Goal: Find specific page/section: Find specific page/section

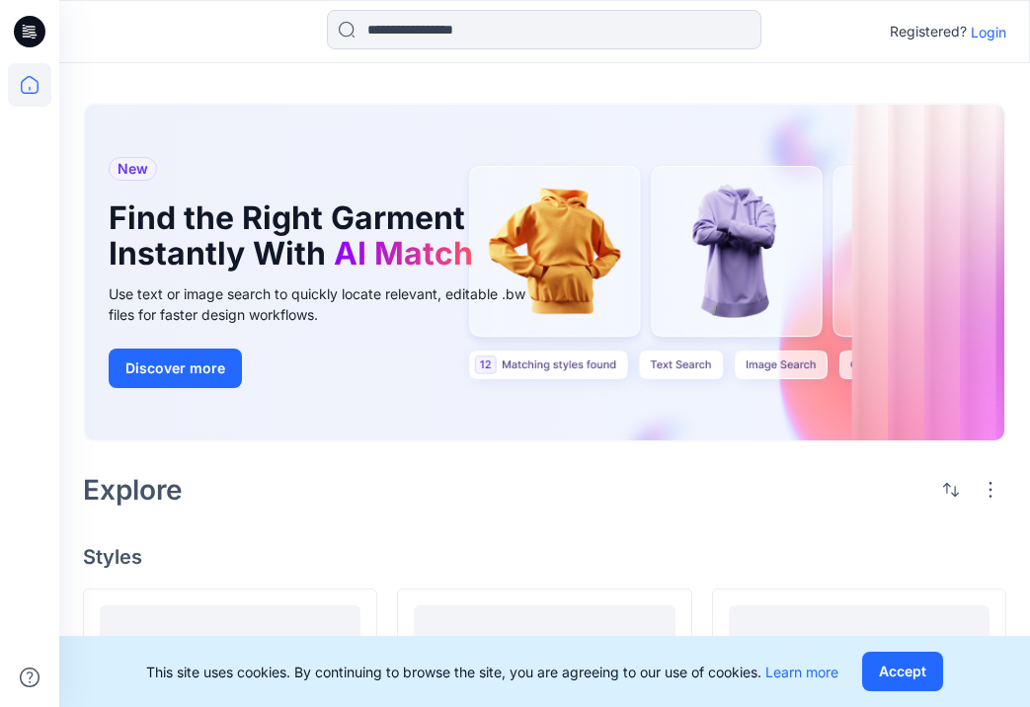
click at [998, 33] on p "Login" at bounding box center [989, 32] width 36 height 21
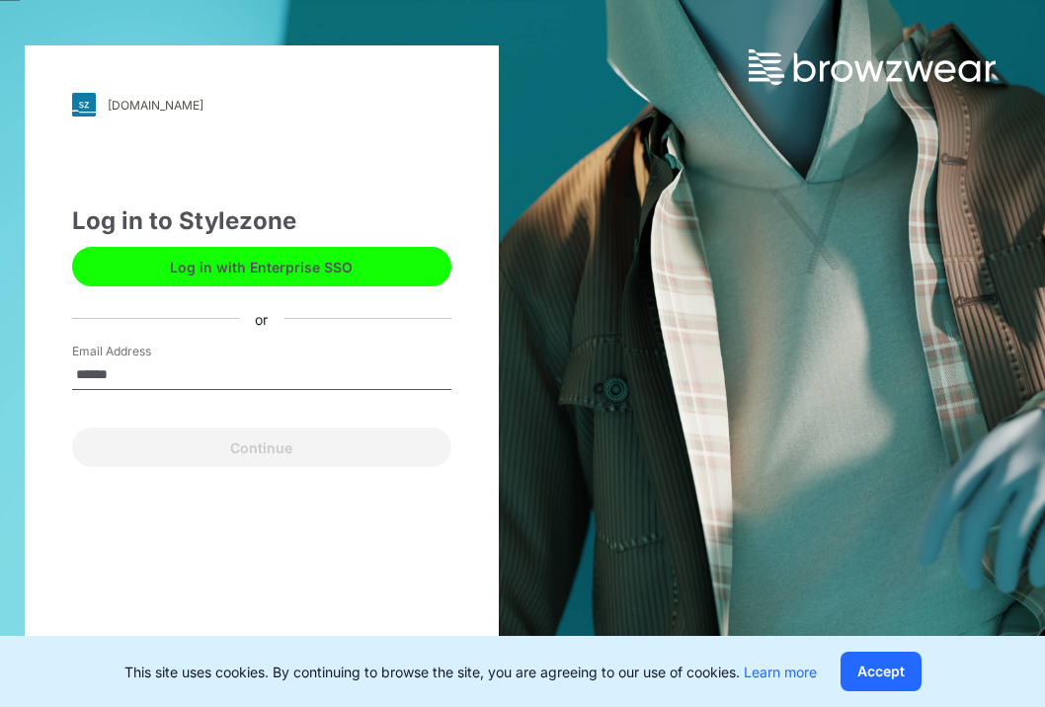
type input "**********"
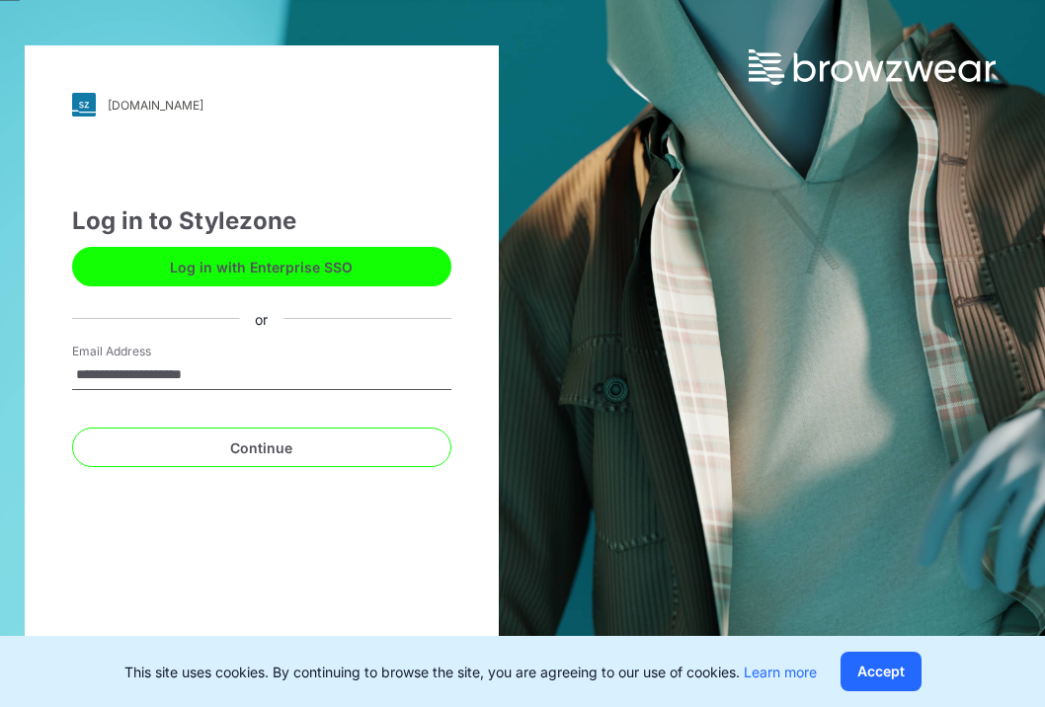
click at [72, 428] on button "Continue" at bounding box center [261, 448] width 379 height 40
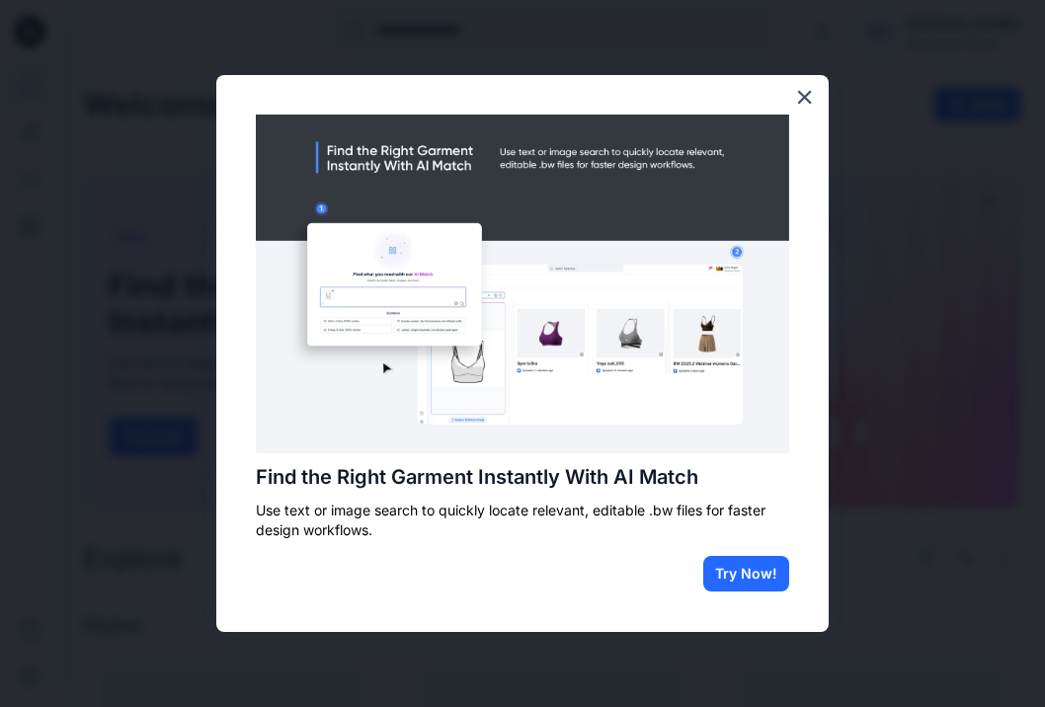
click at [815, 89] on div "Find the Right Garment Instantly With AI Match Use text or image search to quic…" at bounding box center [522, 353] width 612 height 557
click at [806, 97] on button "×" at bounding box center [804, 97] width 19 height 32
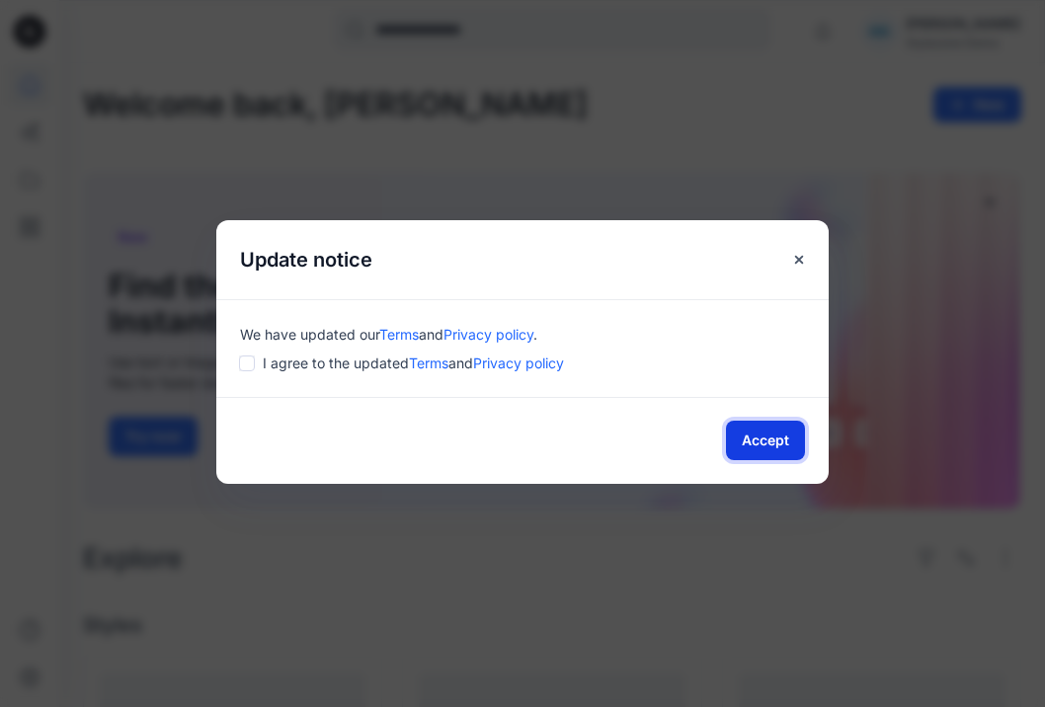
click at [741, 444] on button "Accept" at bounding box center [765, 441] width 79 height 40
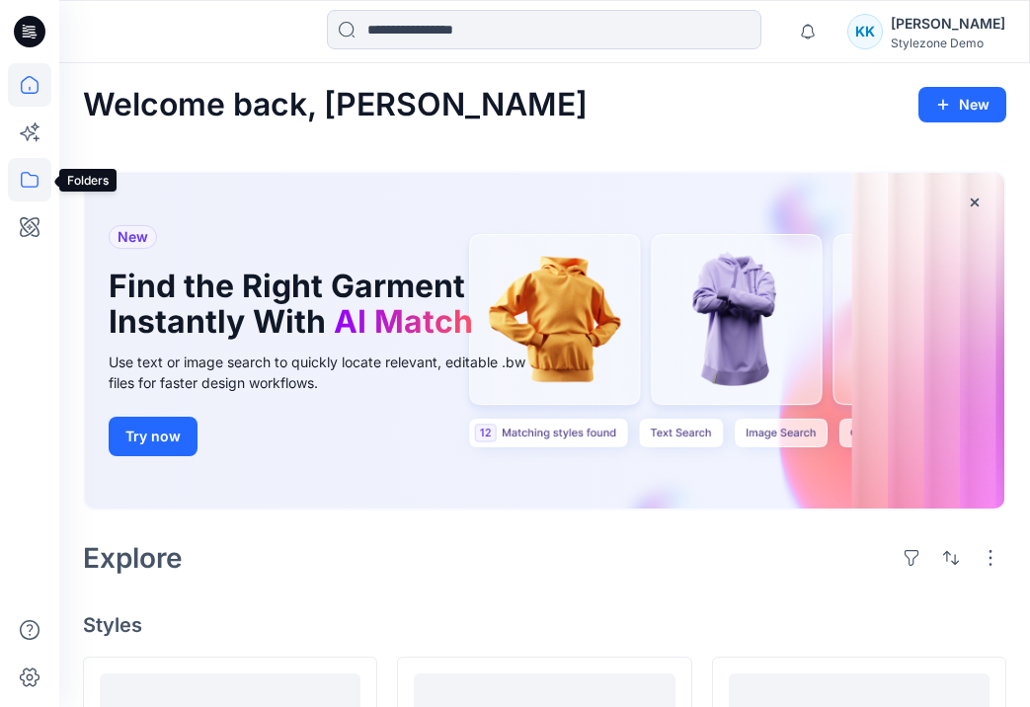
click at [33, 182] on icon at bounding box center [29, 179] width 43 height 43
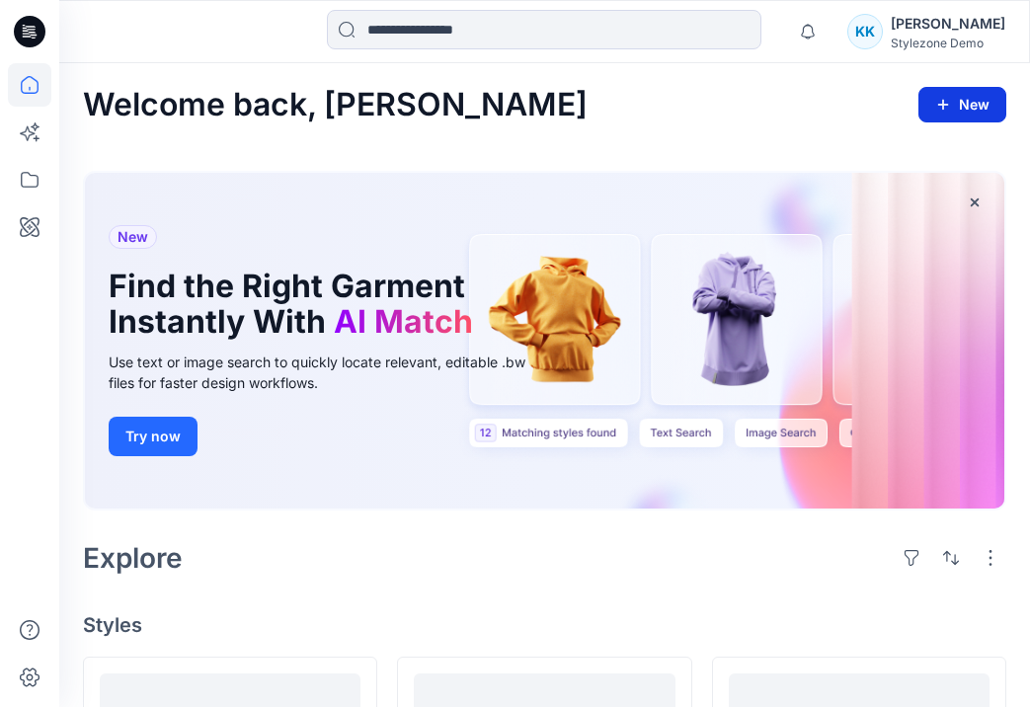
click at [958, 105] on button "New" at bounding box center [962, 105] width 88 height 36
click at [971, 98] on button "New" at bounding box center [962, 105] width 88 height 36
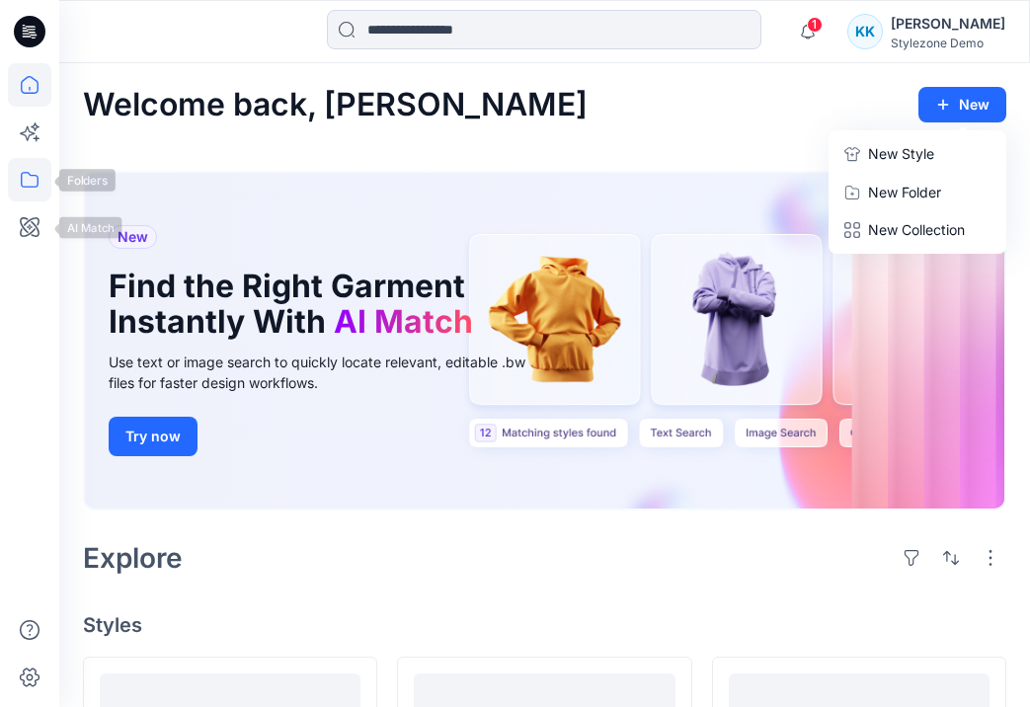
click at [39, 185] on icon at bounding box center [29, 179] width 43 height 43
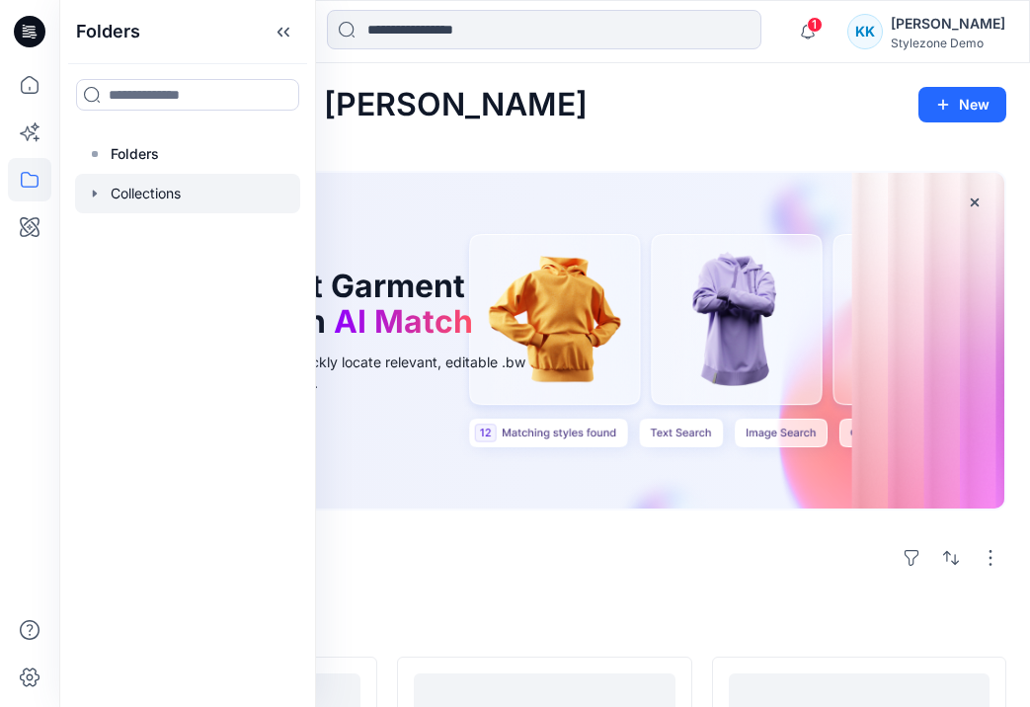
click at [139, 197] on div at bounding box center [187, 194] width 225 height 40
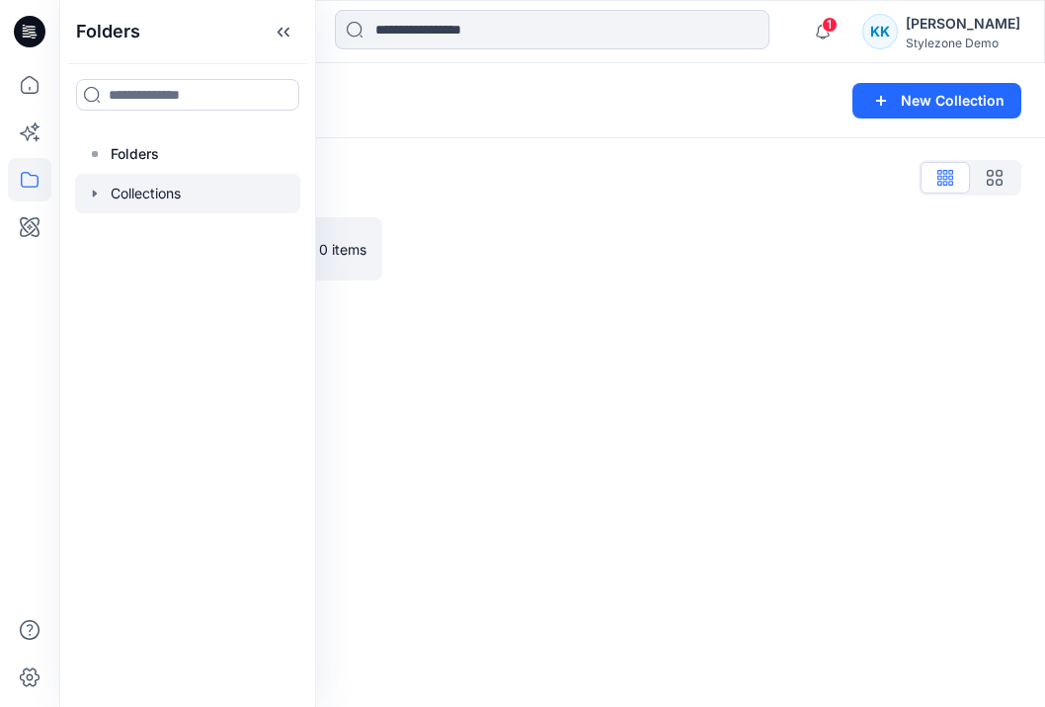
click at [611, 489] on div "Collections New Collection Collections List Test Collection 0 items" at bounding box center [552, 385] width 986 height 644
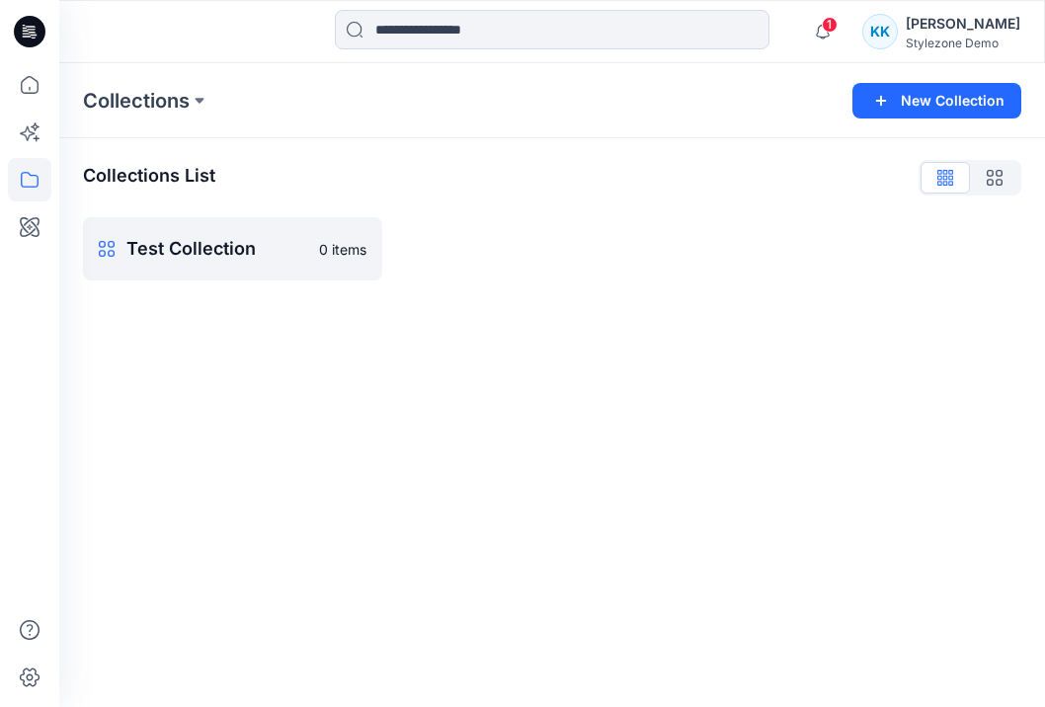
click at [258, 289] on div "Collections List Test Collection 0 items" at bounding box center [552, 221] width 986 height 166
click at [248, 262] on p "Test Collection" at bounding box center [230, 249] width 208 height 28
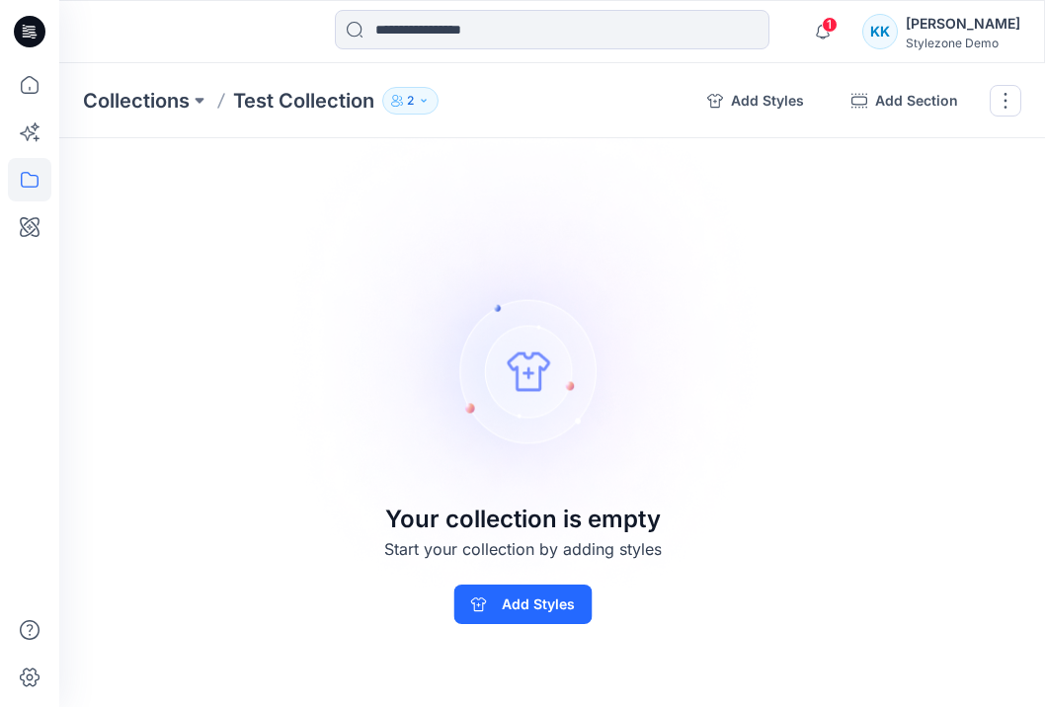
click at [418, 100] on button "2" at bounding box center [410, 101] width 56 height 28
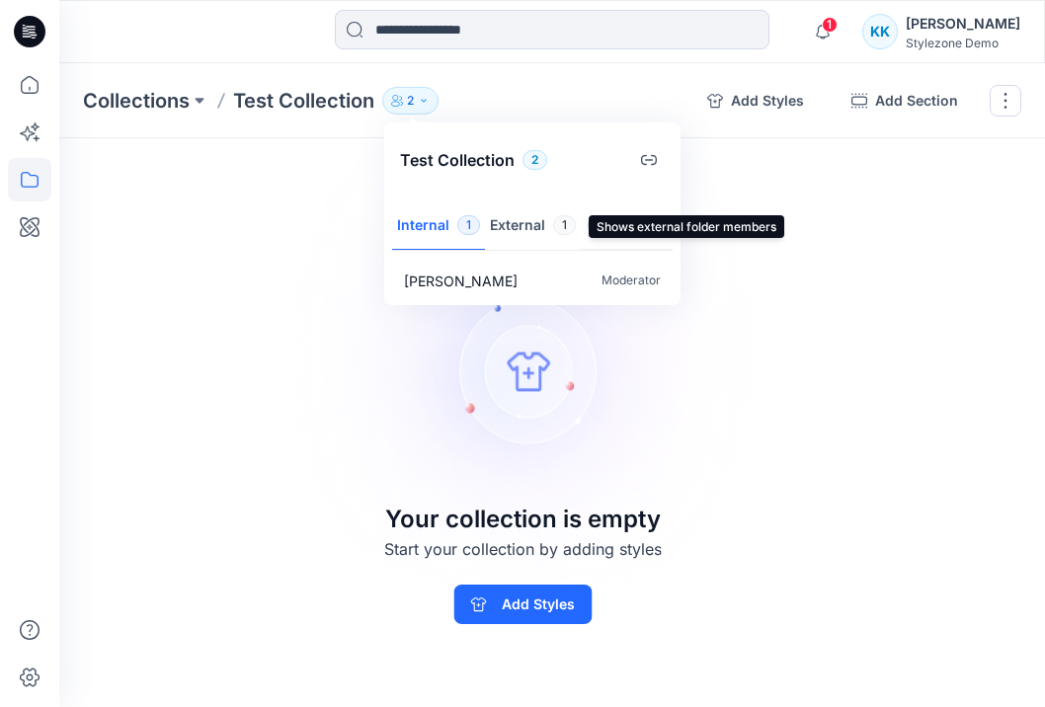
click at [529, 232] on button "External 1" at bounding box center [533, 226] width 96 height 50
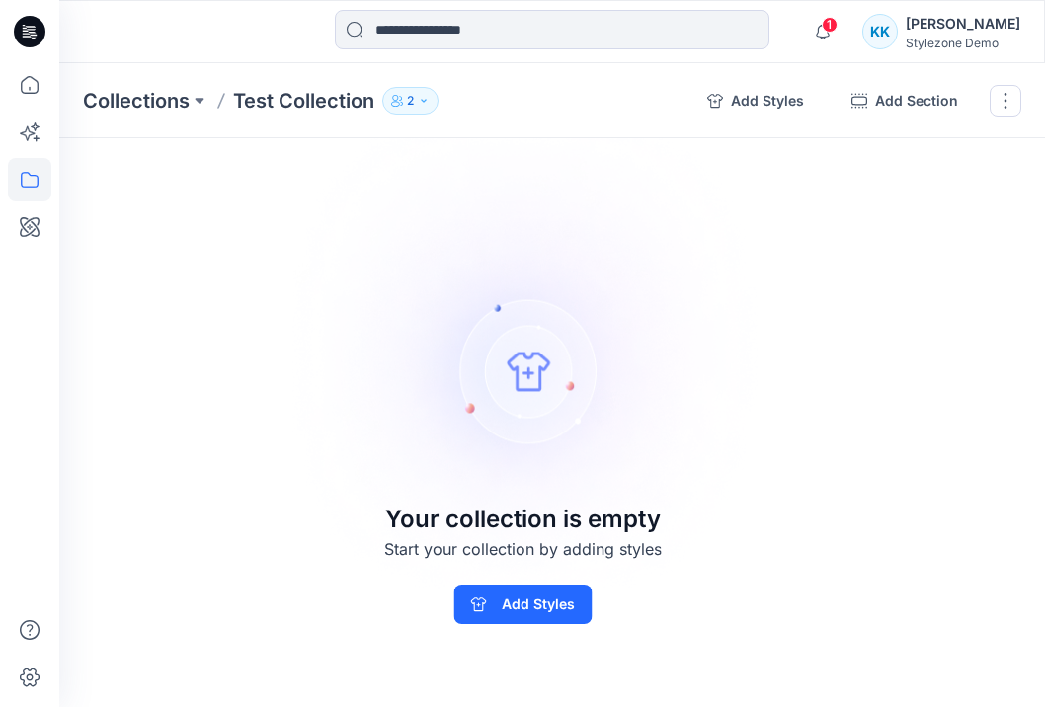
click at [426, 101] on icon "button" at bounding box center [423, 100] width 5 height 3
click at [419, 105] on button "2" at bounding box center [410, 101] width 56 height 28
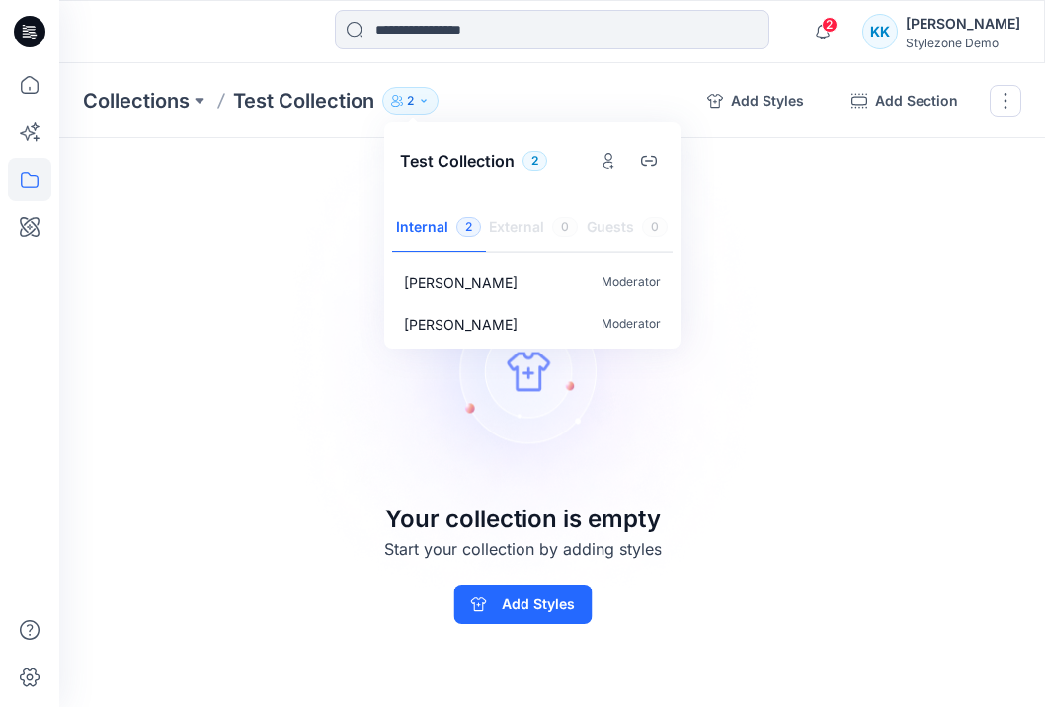
click at [929, 34] on div "Keith Keith" at bounding box center [963, 24] width 115 height 24
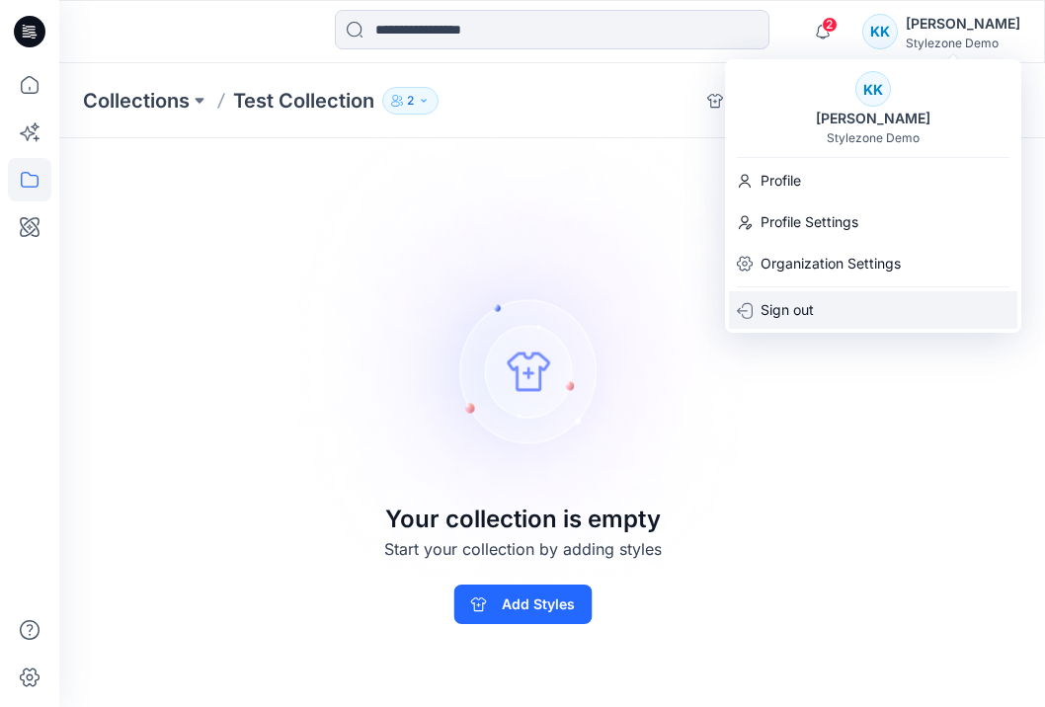
click at [807, 304] on p "Sign out" at bounding box center [786, 310] width 53 height 38
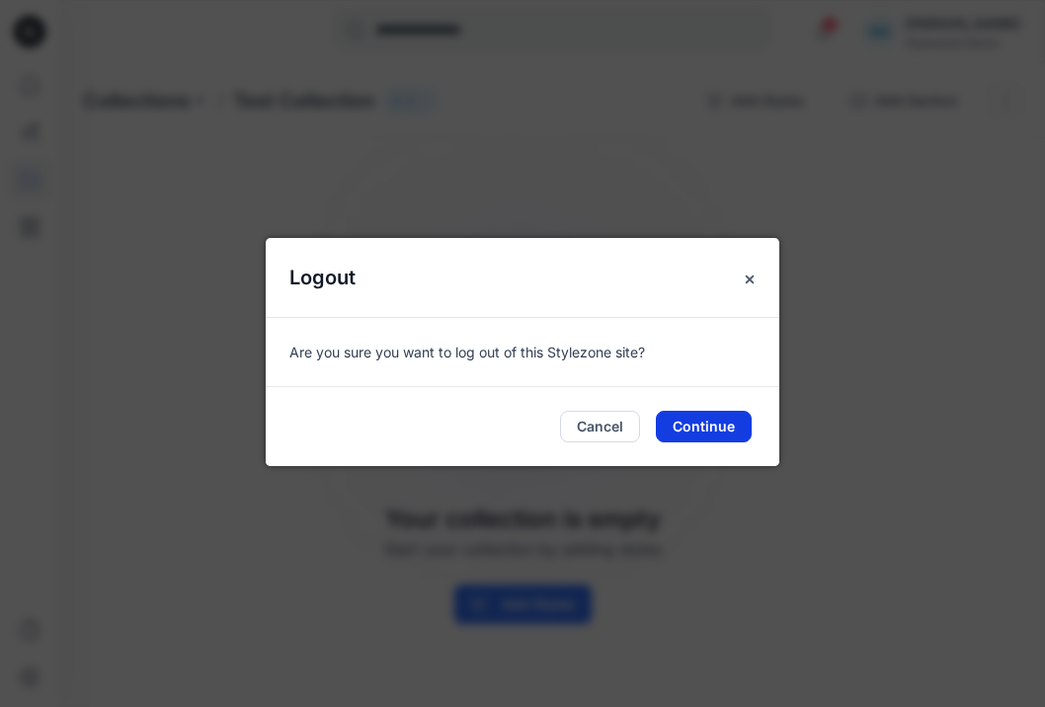
click at [733, 425] on button "Continue" at bounding box center [704, 427] width 96 height 32
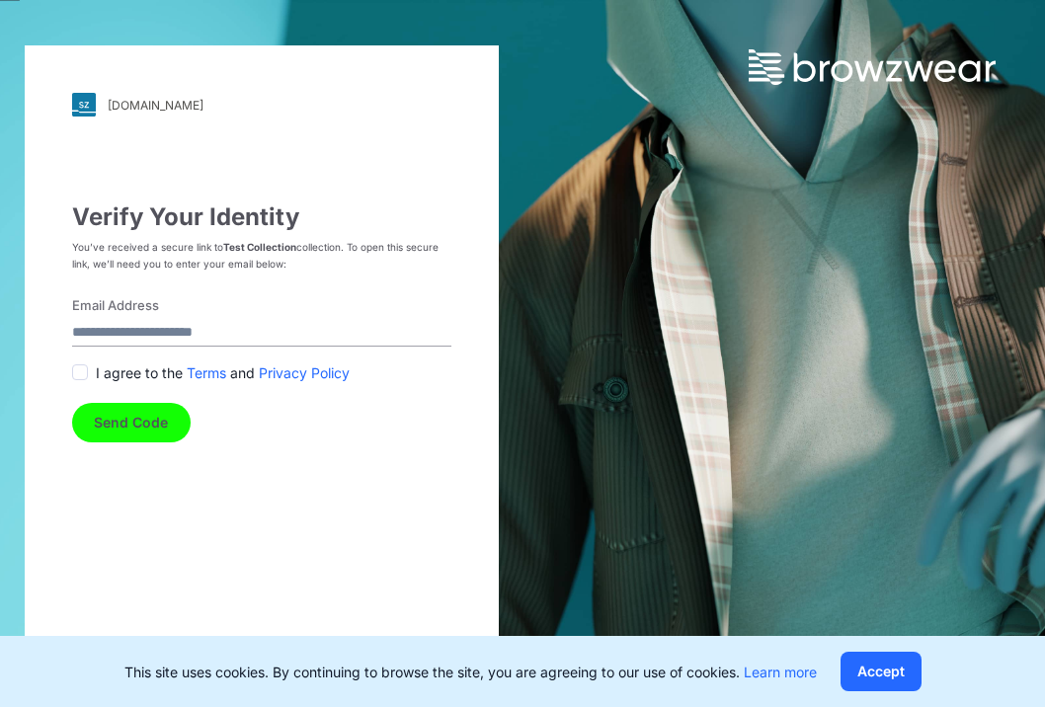
click at [205, 331] on input "Email Address" at bounding box center [261, 333] width 379 height 27
type input "**********"
click at [80, 373] on span at bounding box center [80, 372] width 16 height 16
click at [110, 423] on button "Send Code" at bounding box center [131, 423] width 119 height 40
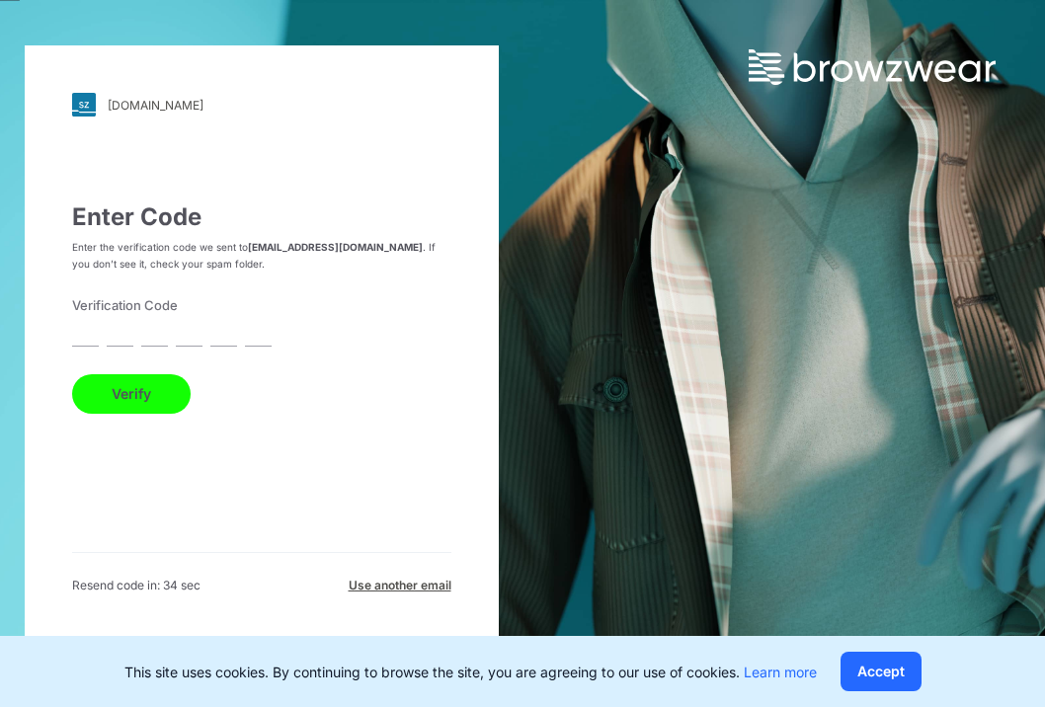
click at [117, 331] on input "text" at bounding box center [120, 333] width 27 height 27
click at [82, 338] on input "text" at bounding box center [85, 333] width 27 height 27
type input "*"
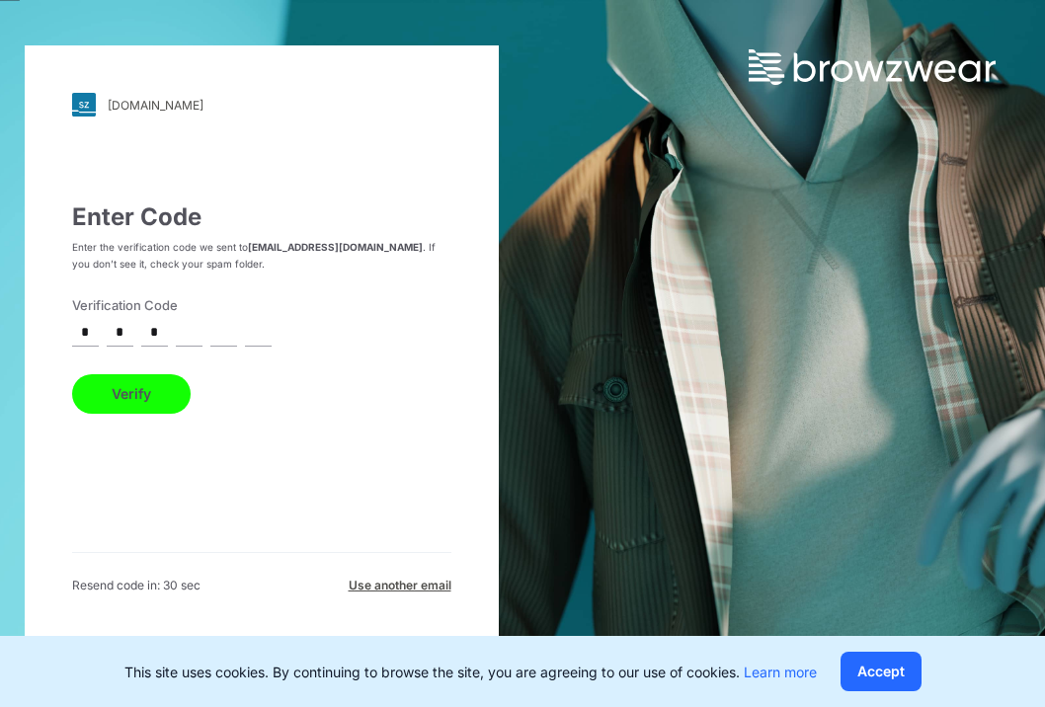
type input "*"
click at [105, 385] on button "Verify" at bounding box center [131, 394] width 119 height 40
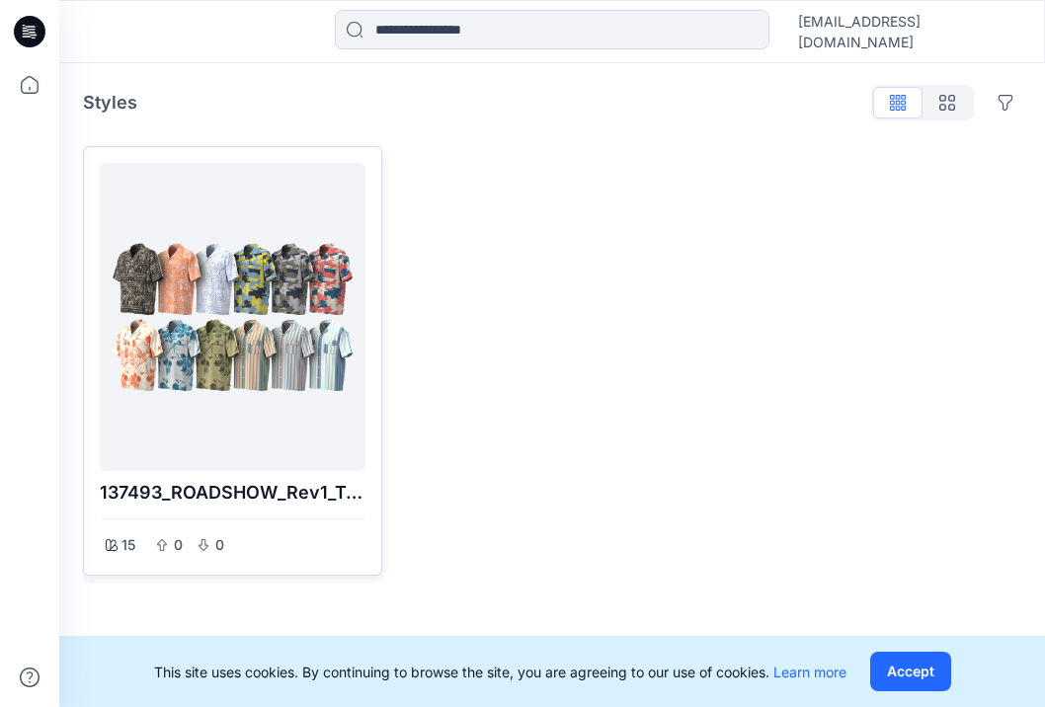
click at [281, 370] on div at bounding box center [233, 317] width 250 height 292
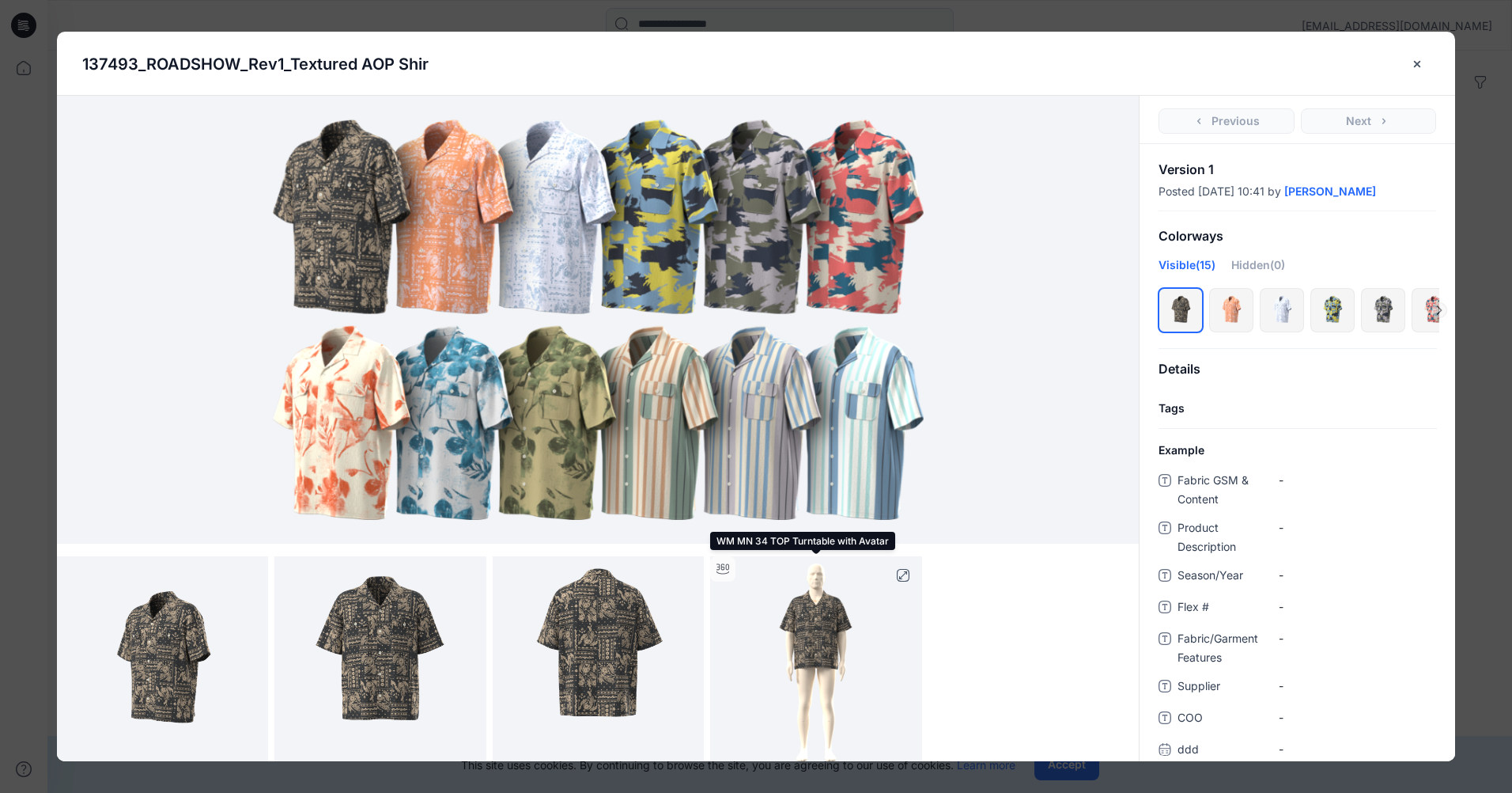
click at [801, 566] on img at bounding box center [816, 662] width 211 height 211
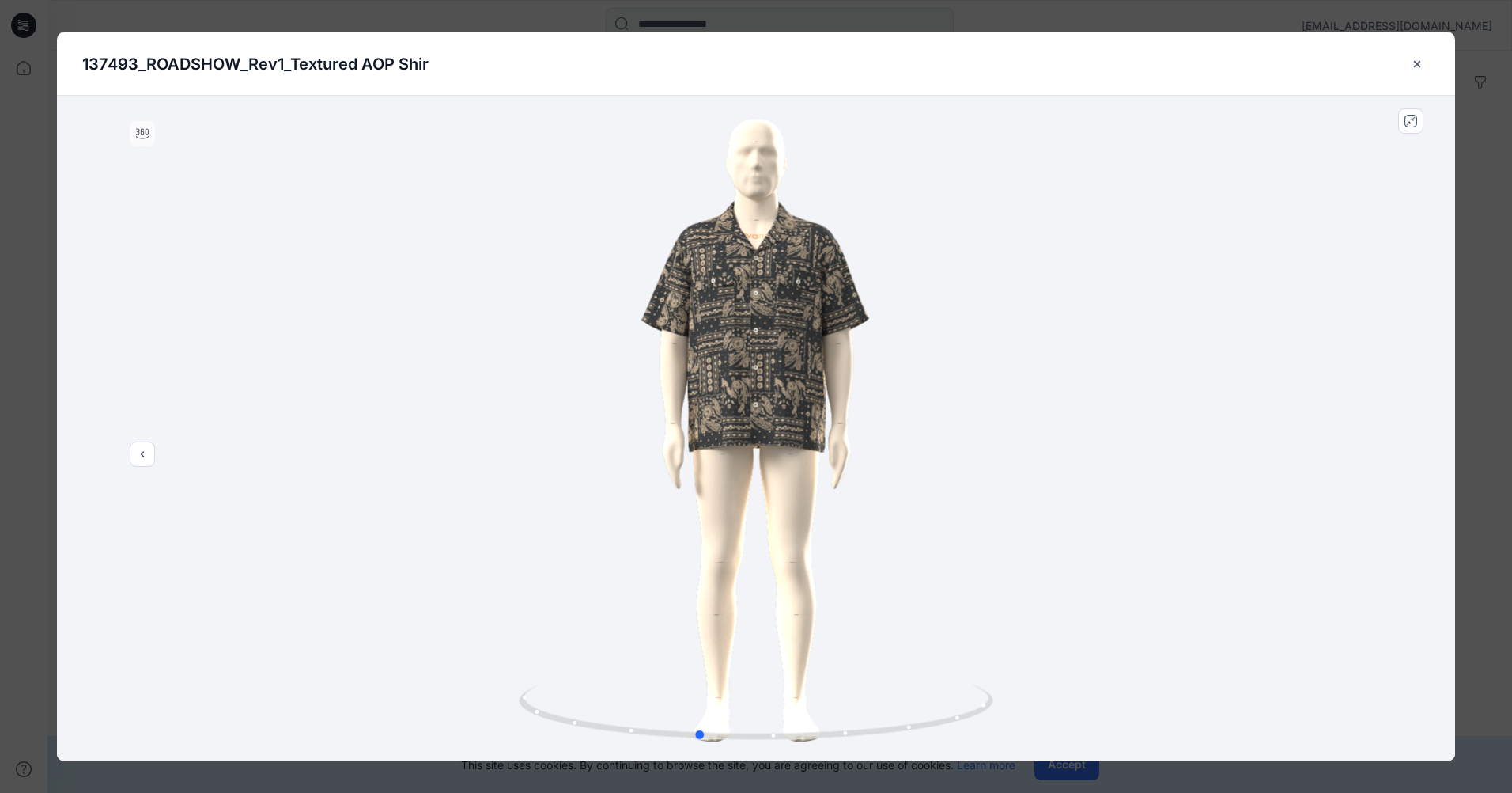
drag, startPoint x: 784, startPoint y: 736, endPoint x: 846, endPoint y: 649, distance: 106.8
click at [836, 566] on div at bounding box center [756, 428] width 1398 height 666
click at [836, 70] on icon "close-btn" at bounding box center [1418, 64] width 13 height 13
